Goal: Information Seeking & Learning: Learn about a topic

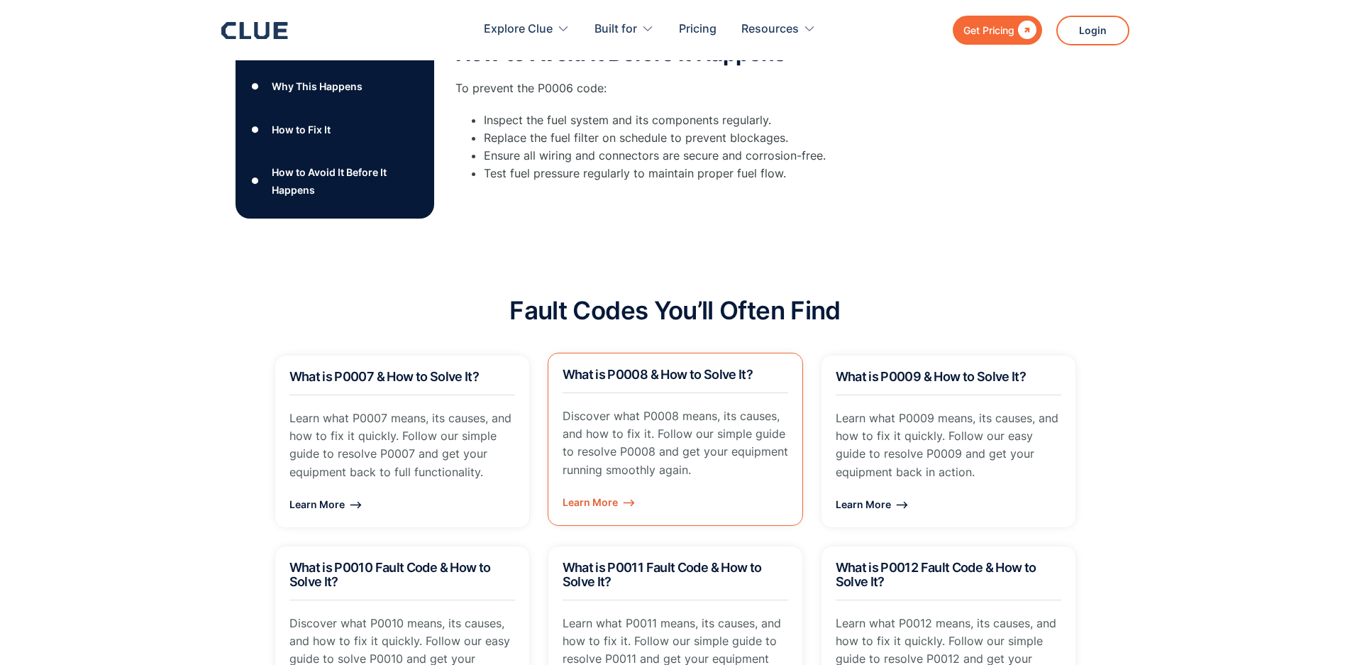
scroll to position [922, 0]
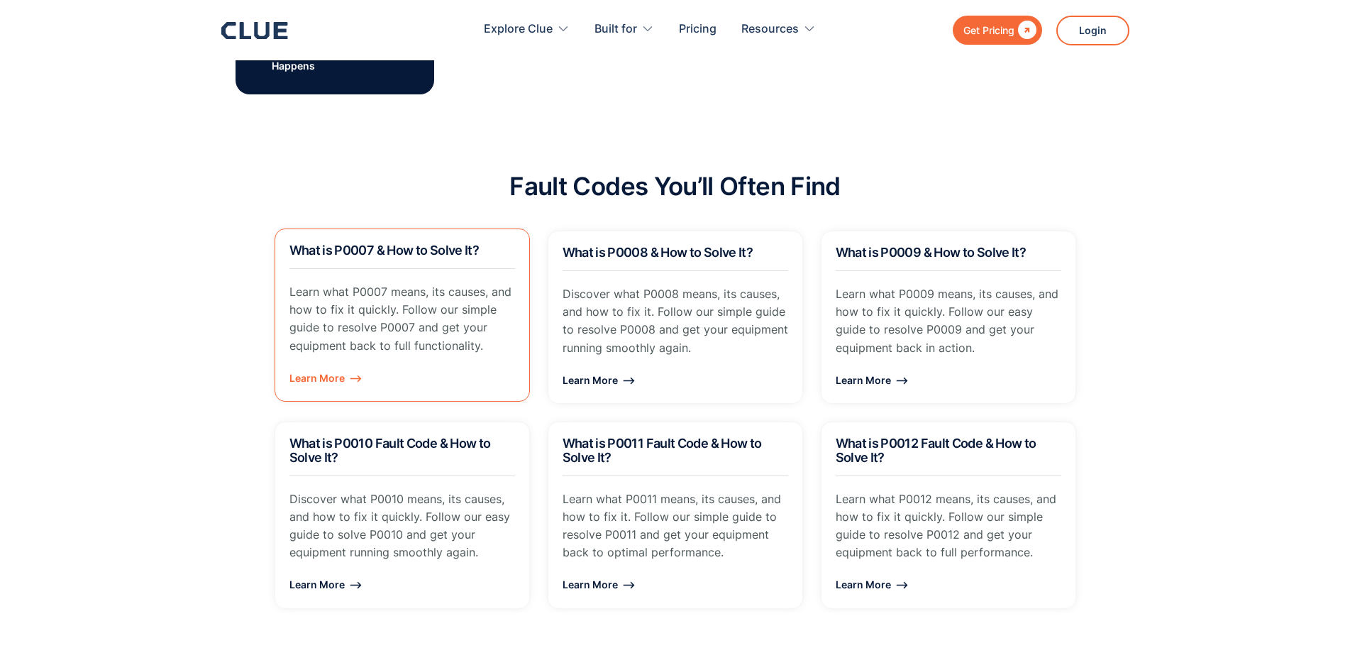
click at [322, 380] on div "Learn More ⟶" at bounding box center [402, 378] width 226 height 18
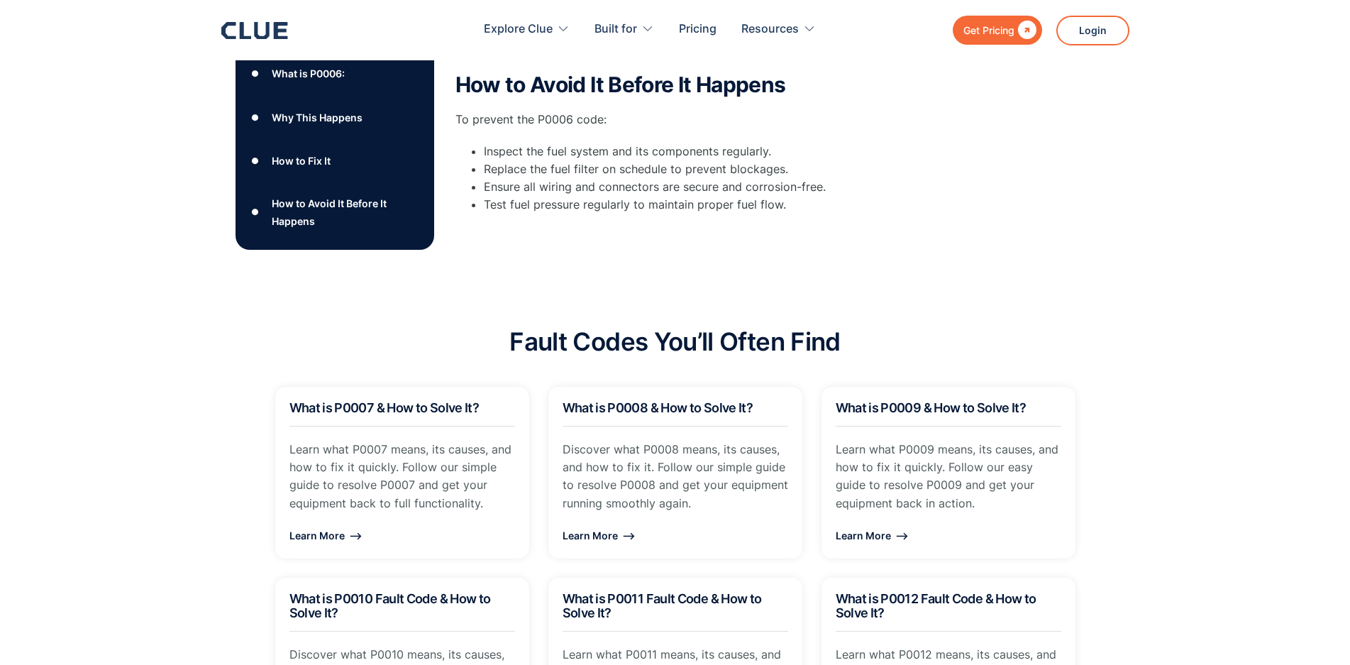
scroll to position [709, 0]
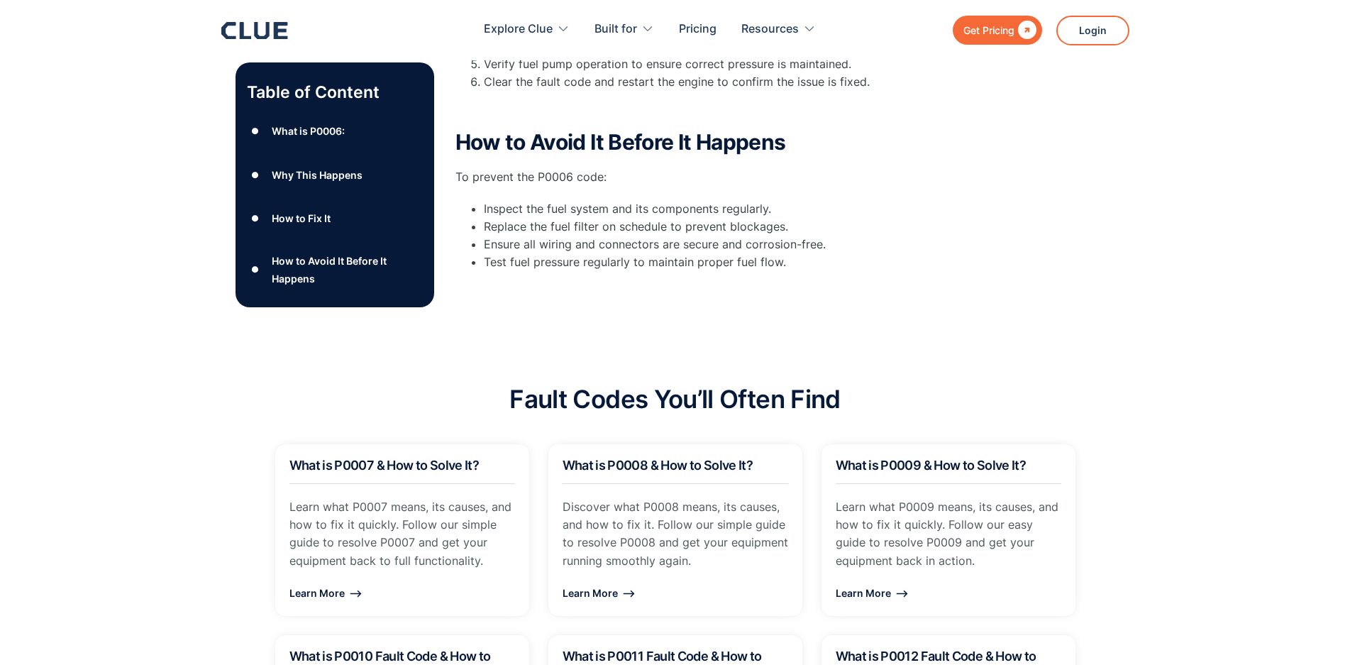
click at [318, 174] on div "Why This Happens" at bounding box center [317, 174] width 91 height 18
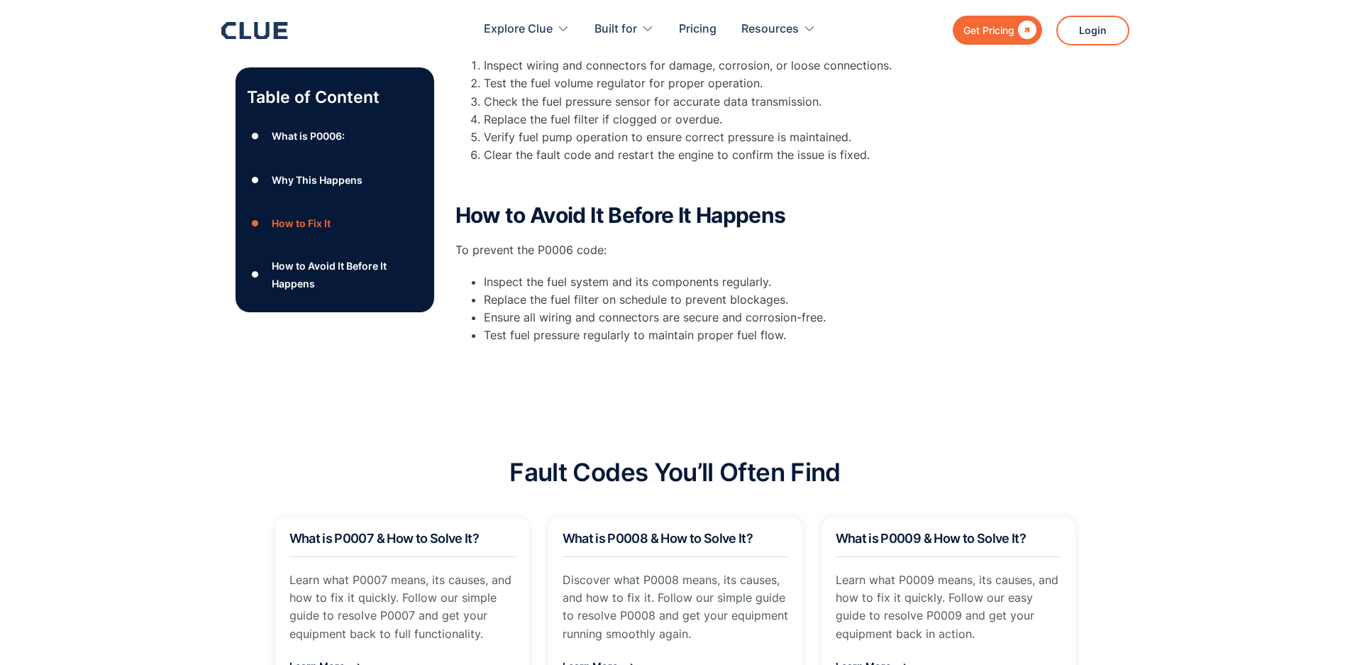
scroll to position [348, 0]
